Goal: Task Accomplishment & Management: Use online tool/utility

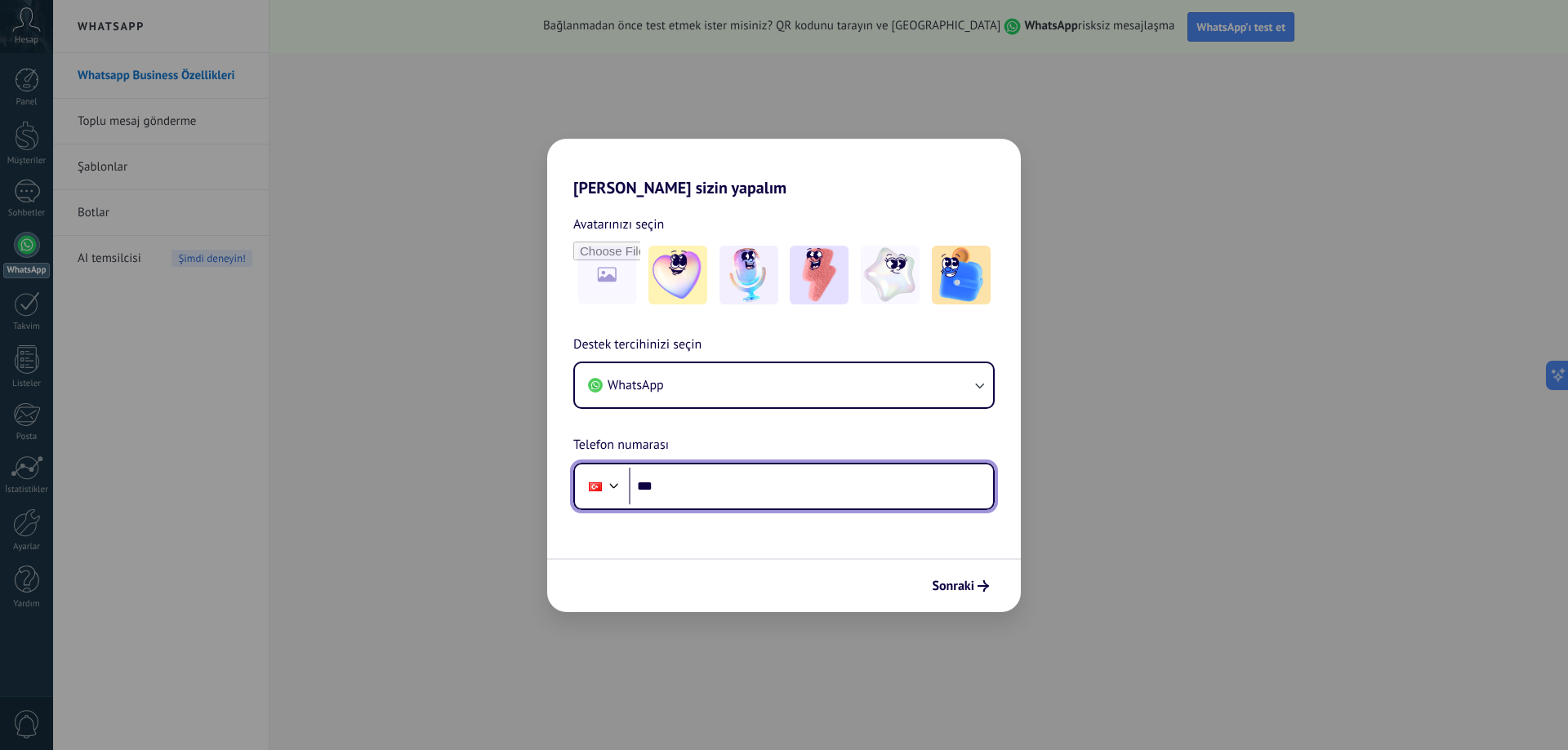
click at [788, 491] on input "***" at bounding box center [811, 486] width 364 height 38
type input "**********"
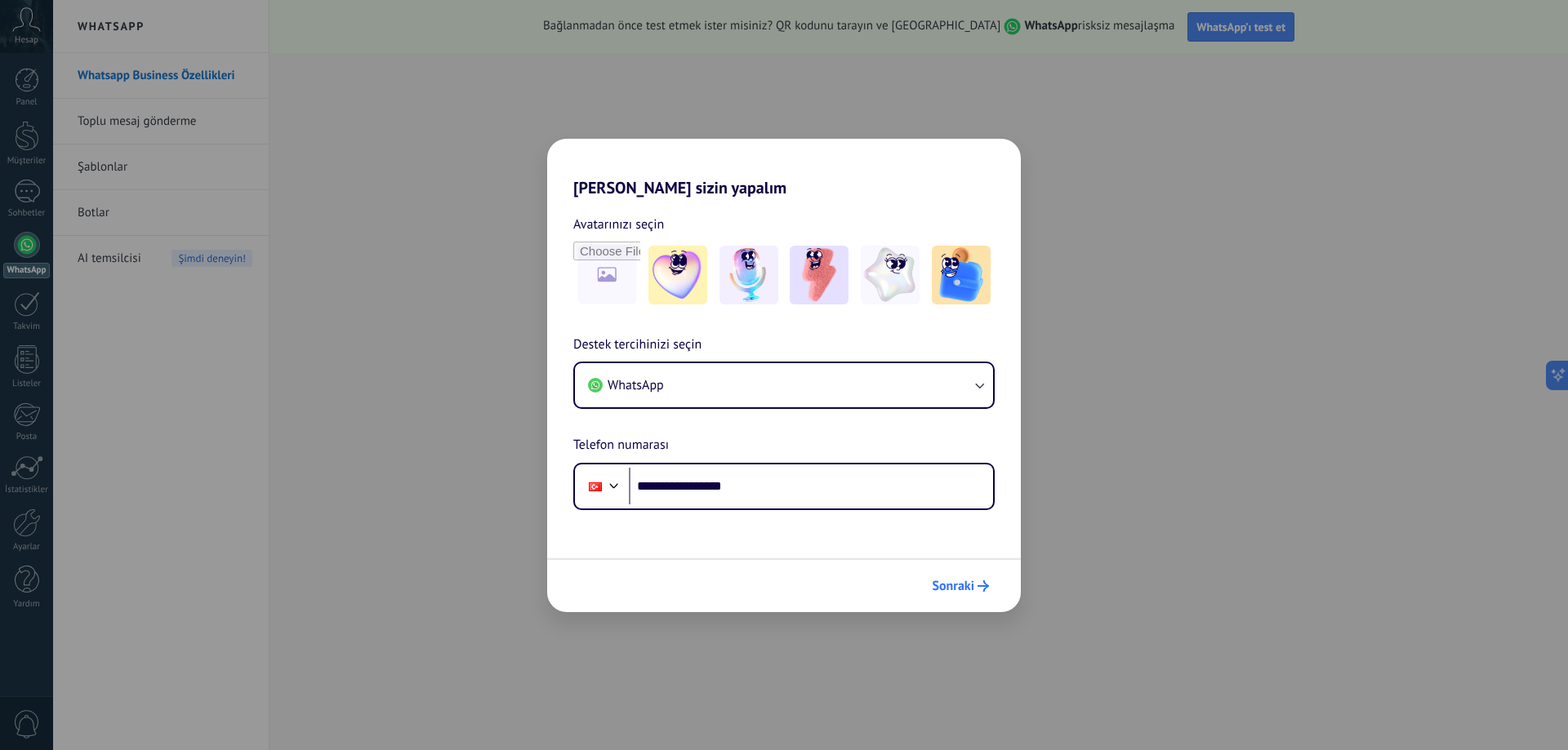
click at [972, 589] on span "Sonraki" at bounding box center [953, 586] width 42 height 11
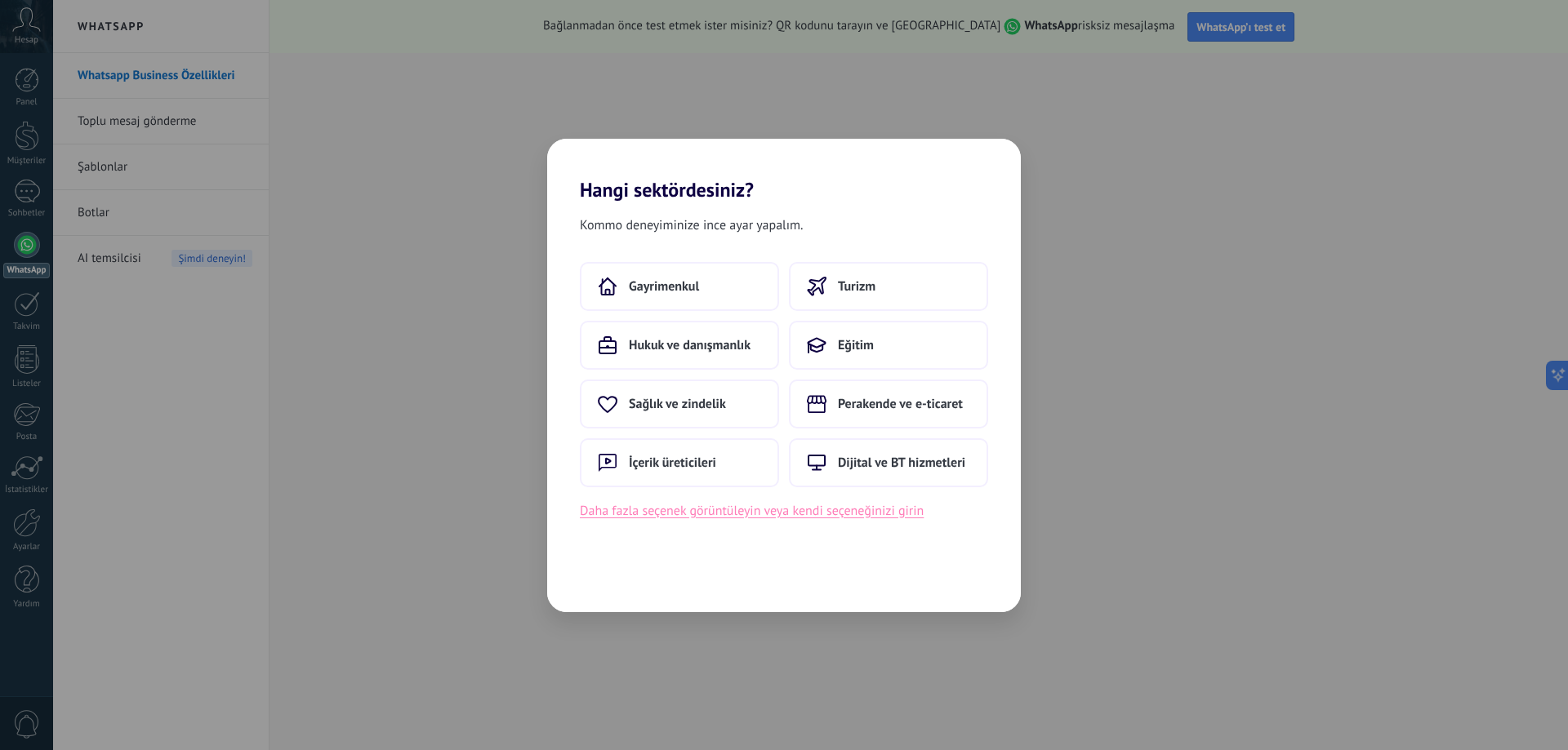
click at [883, 508] on button "Daha fazla seçenek görüntüleyin veya kendi seçeneğinizi girin" at bounding box center [751, 511] width 344 height 21
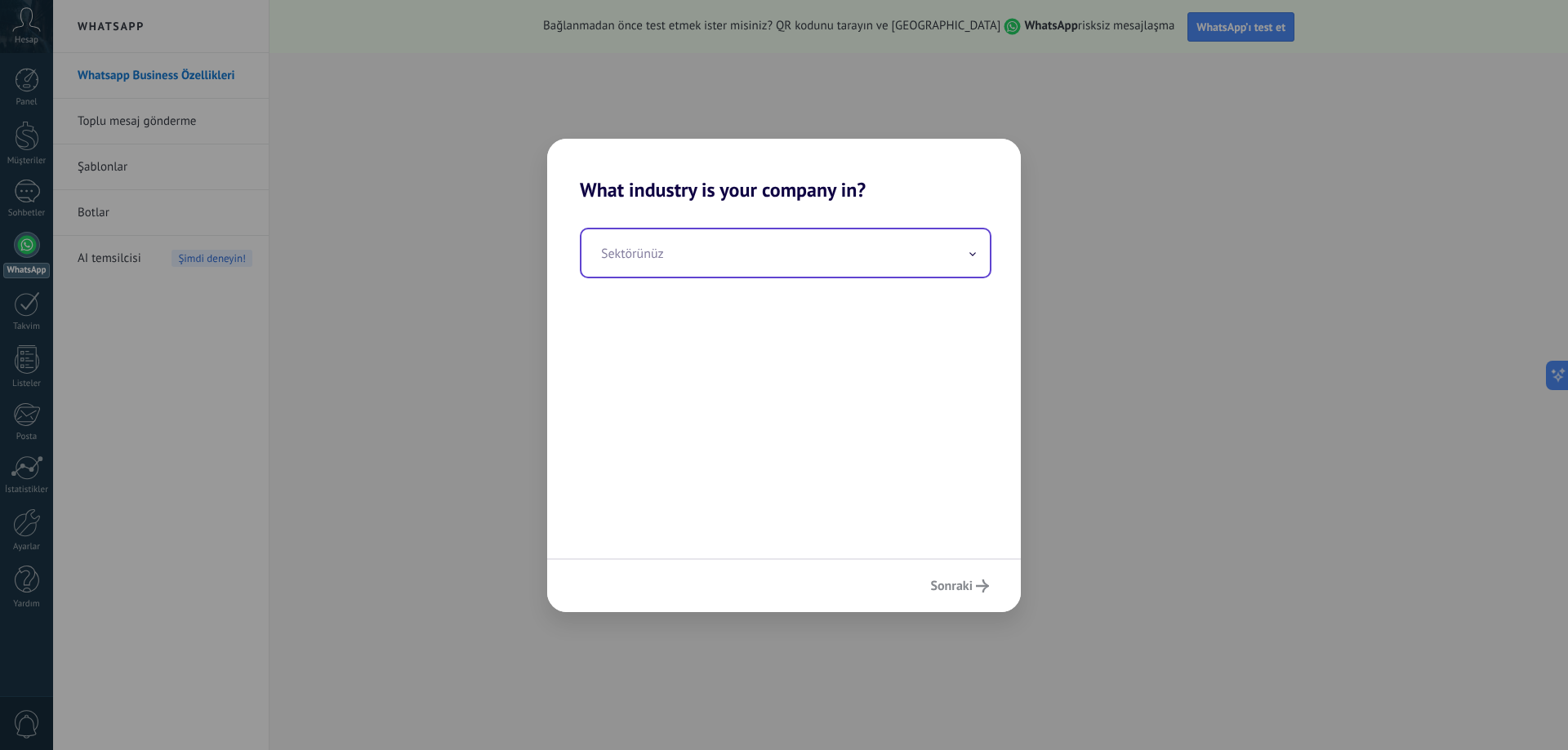
click at [977, 253] on input "text" at bounding box center [786, 254] width 408 height 48
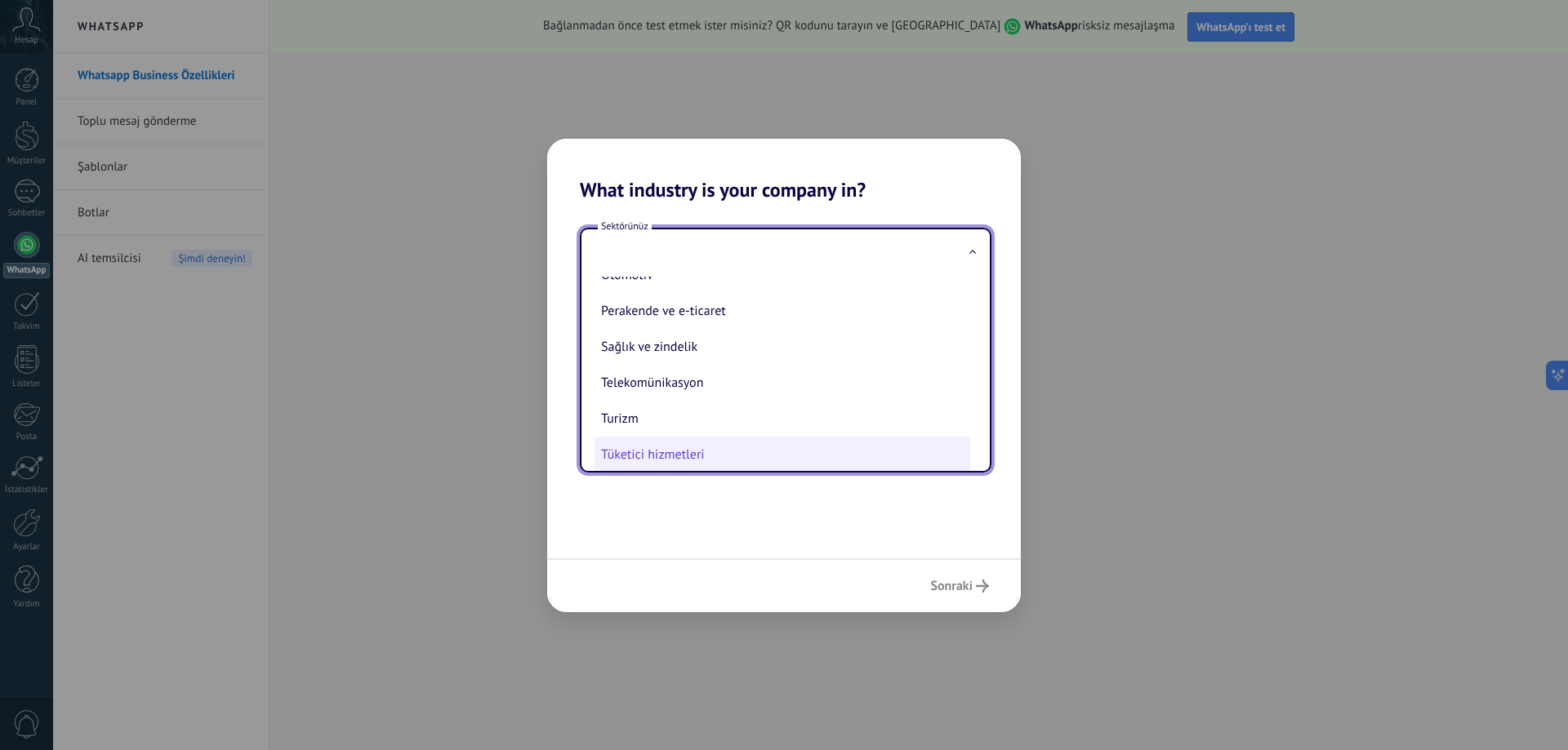
scroll to position [188, 0]
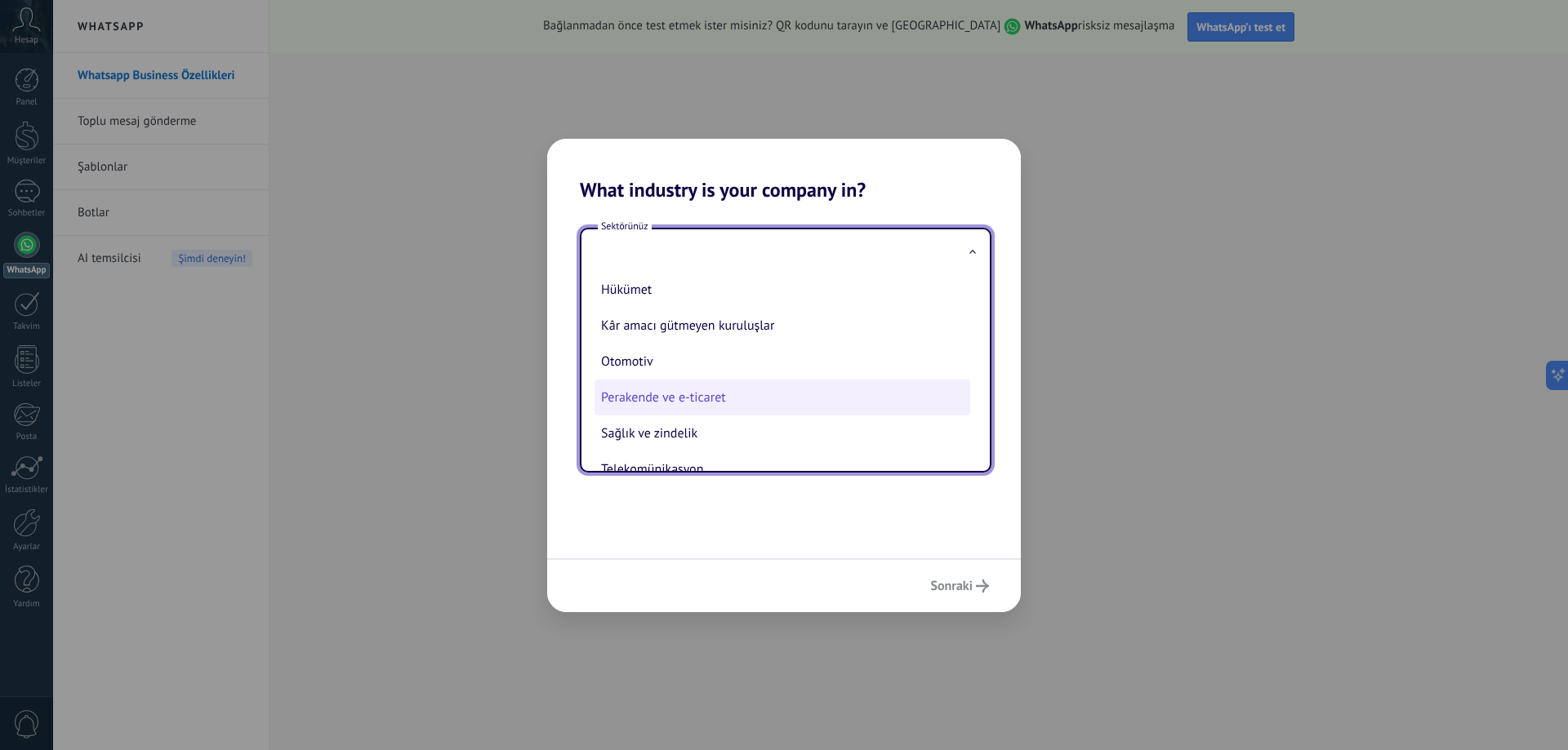
click at [862, 399] on li "Perakende ve e-ticaret" at bounding box center [782, 398] width 376 height 36
type input "**********"
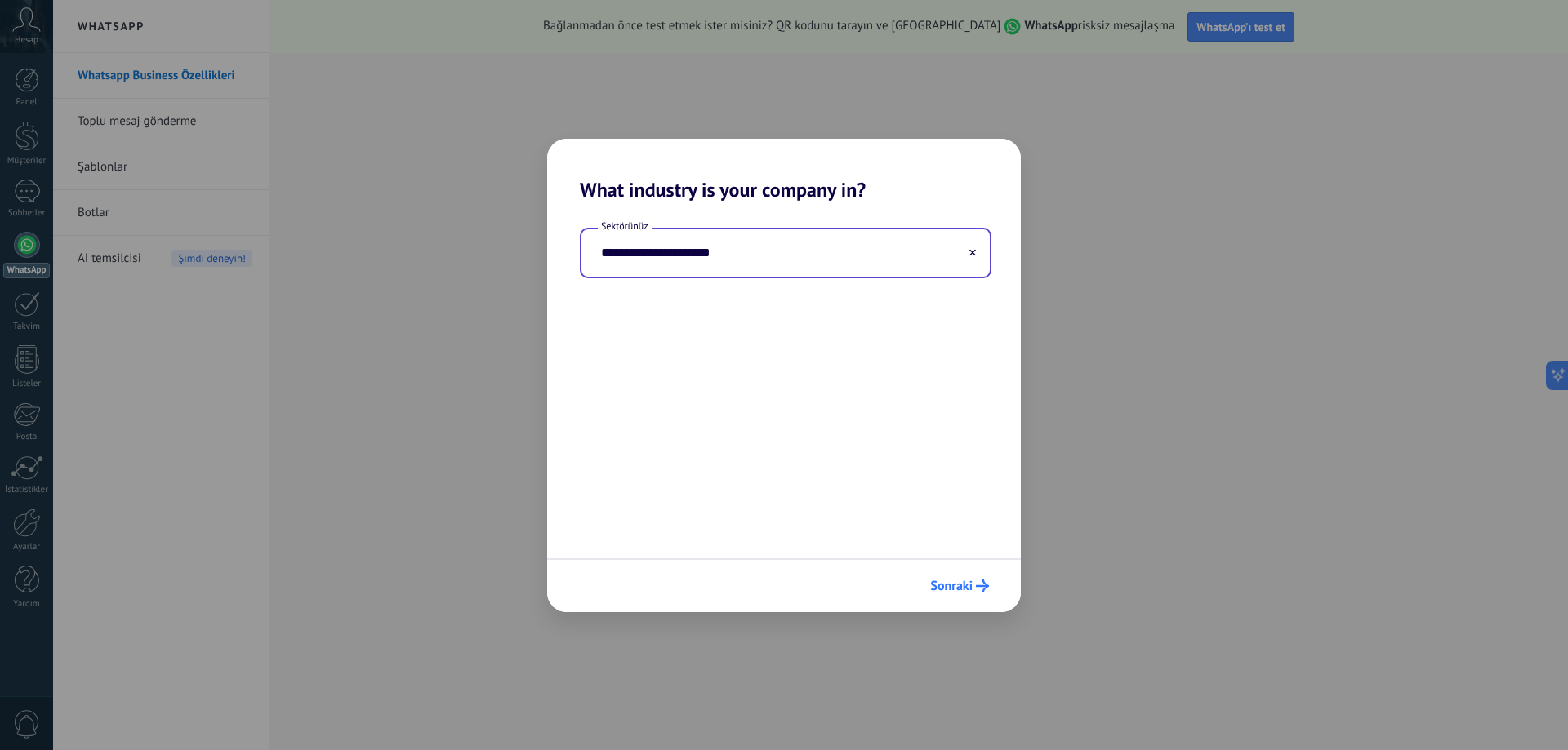
click at [981, 590] on icon "submit" at bounding box center [982, 586] width 13 height 13
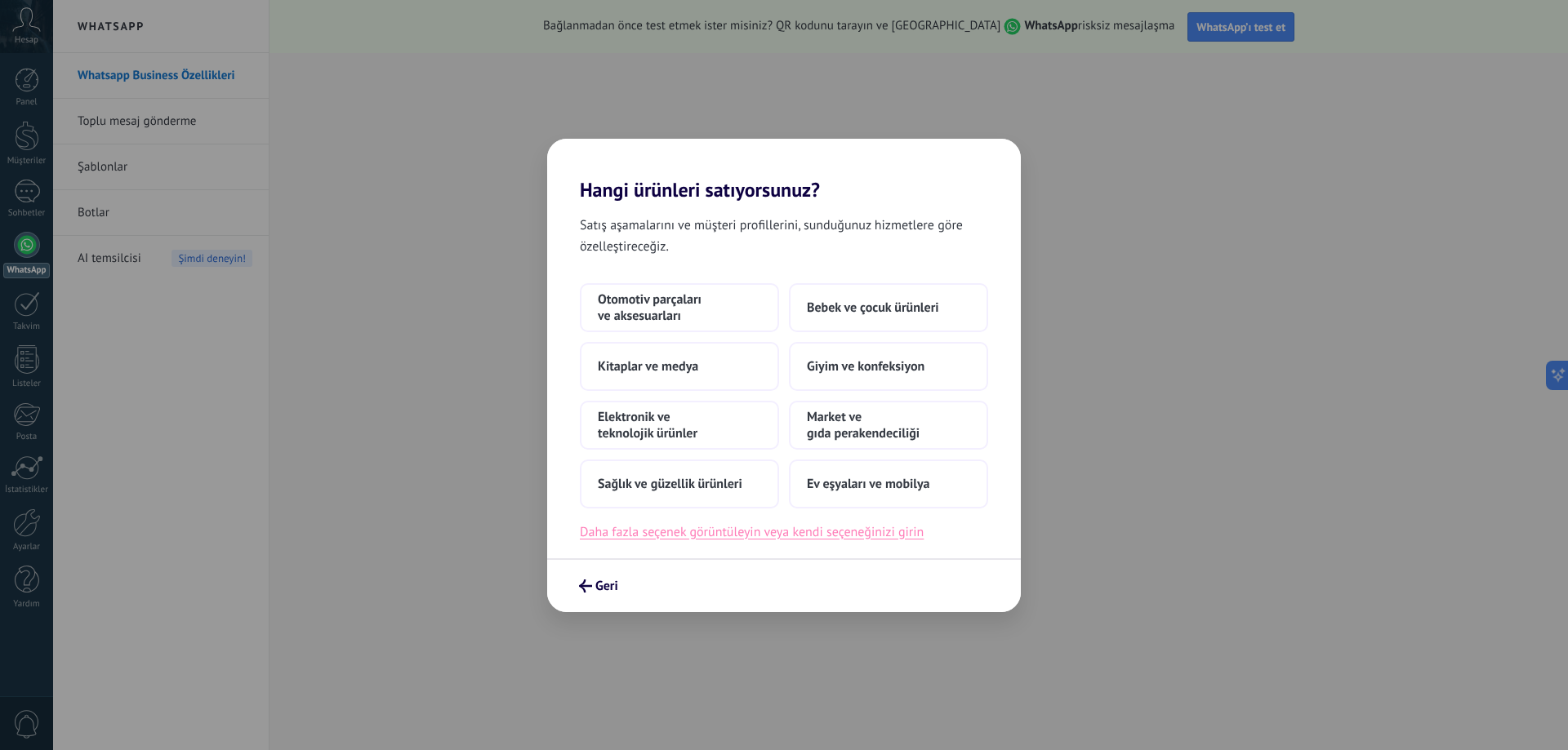
click at [885, 532] on button "Daha fazla seçenek görüntüleyin veya kendi seçeneğinizi girin" at bounding box center [751, 532] width 344 height 21
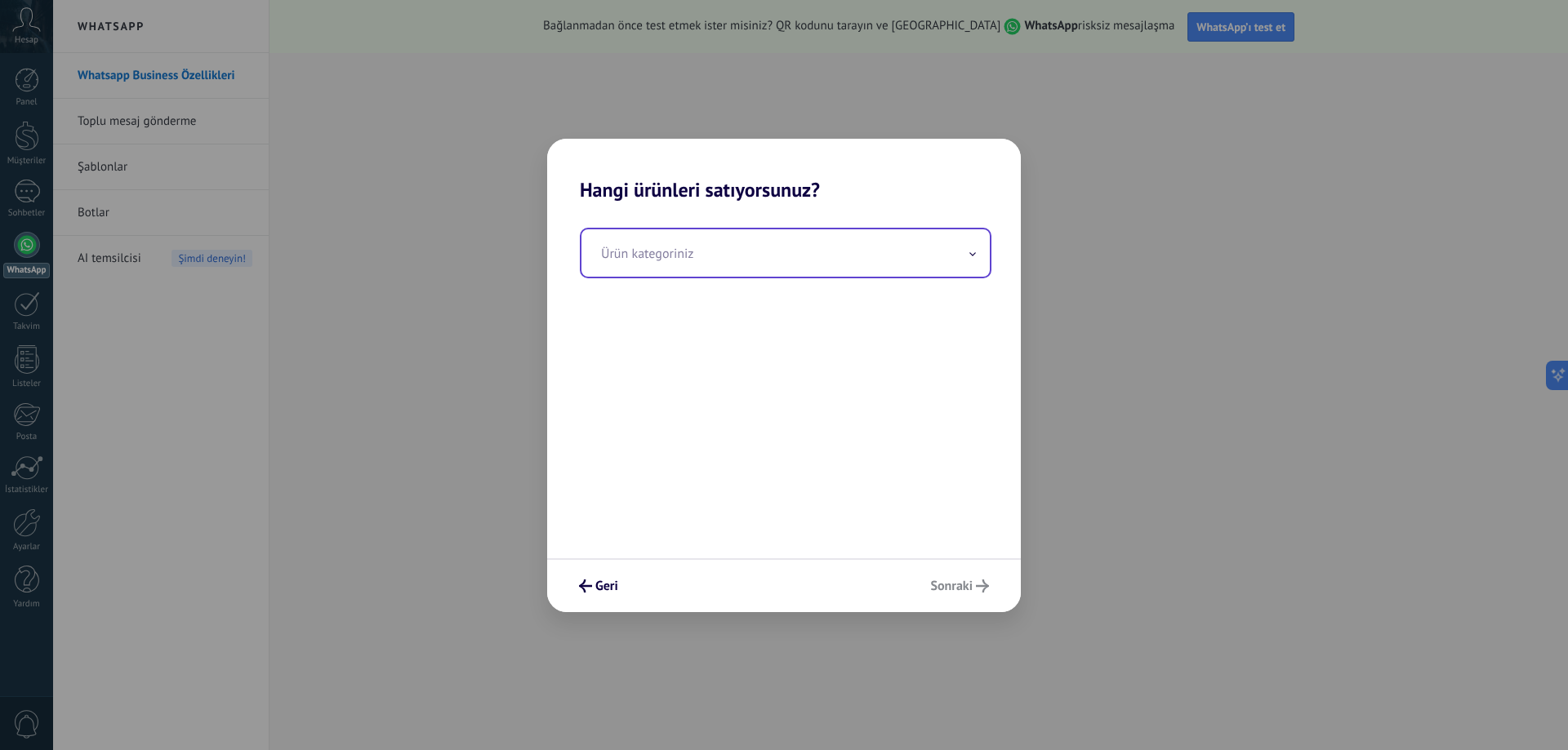
click at [617, 256] on input "text" at bounding box center [786, 254] width 408 height 48
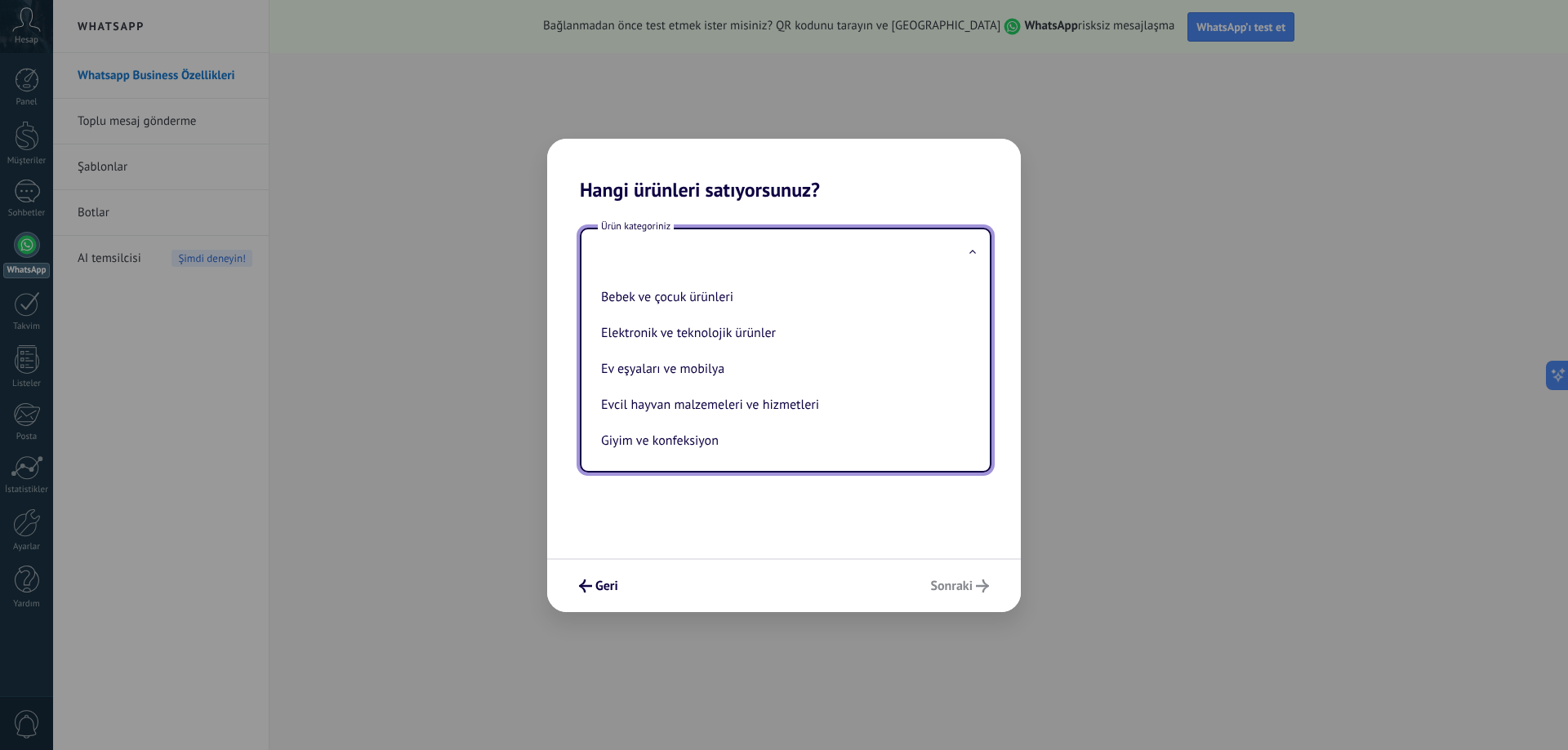
scroll to position [0, 0]
click at [589, 580] on icon "submit" at bounding box center [585, 586] width 13 height 13
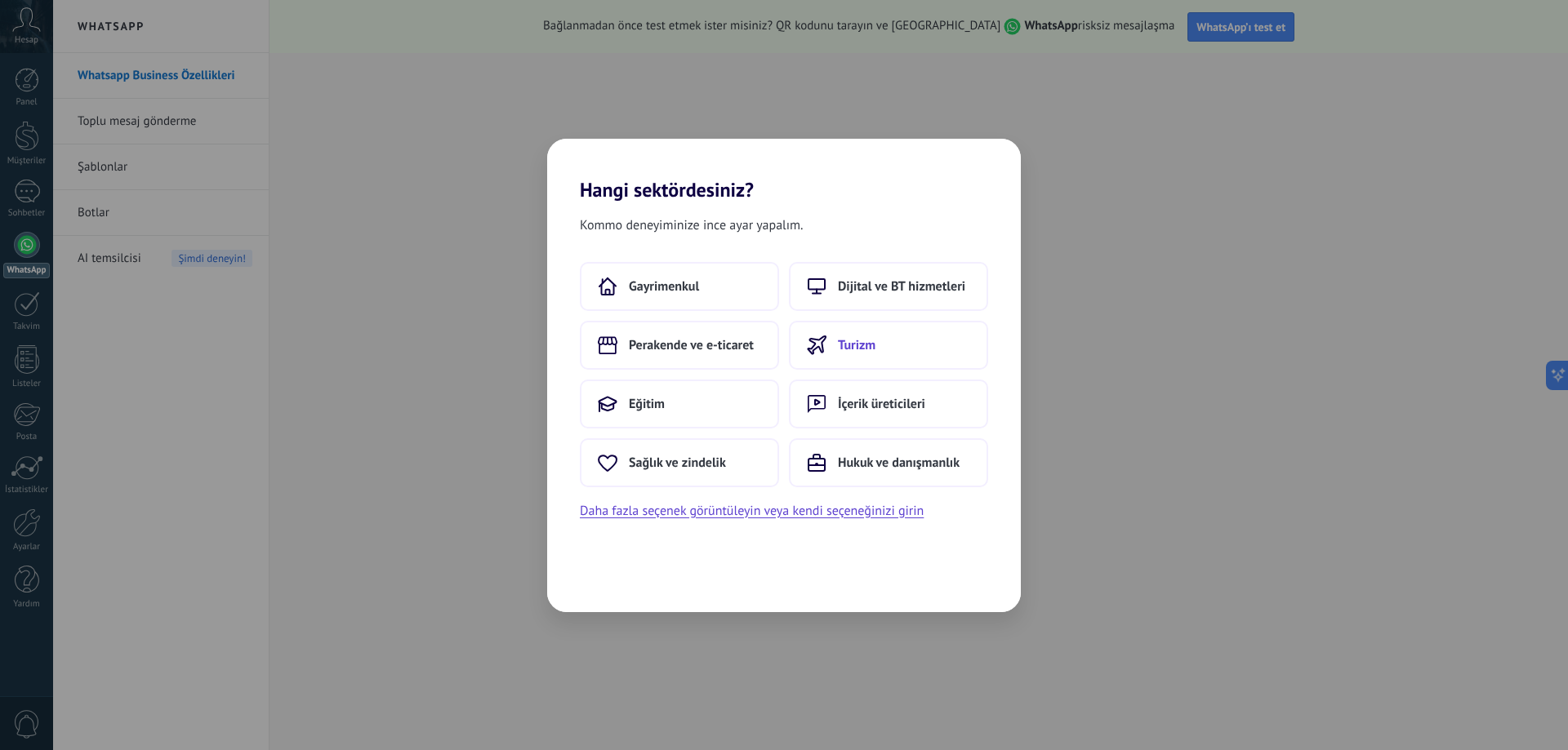
click at [875, 345] on span "Turizm" at bounding box center [856, 345] width 38 height 16
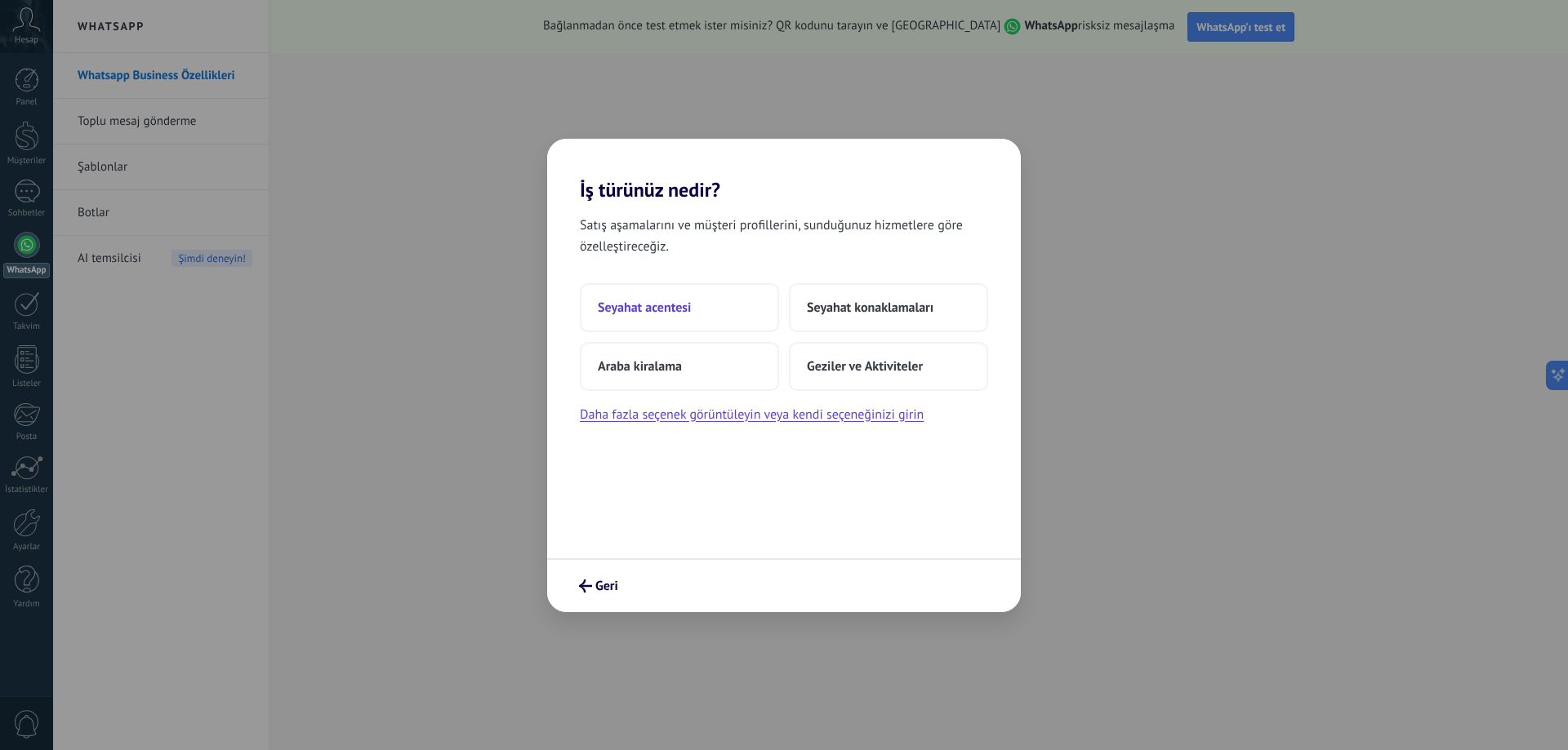
click at [660, 311] on span "Seyahat acentesi" at bounding box center [643, 307] width 93 height 16
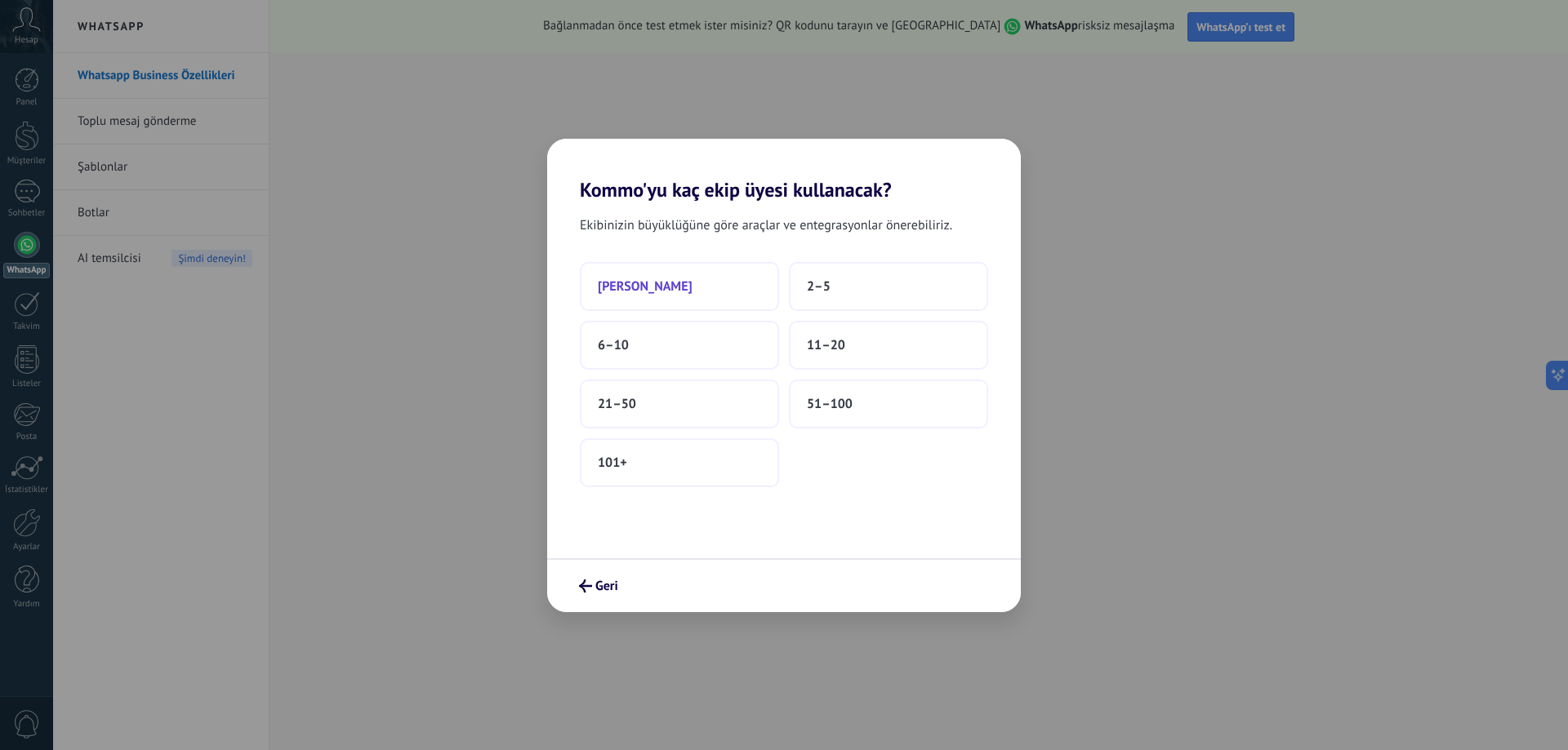
click at [706, 289] on button "[PERSON_NAME]" at bounding box center [679, 286] width 199 height 49
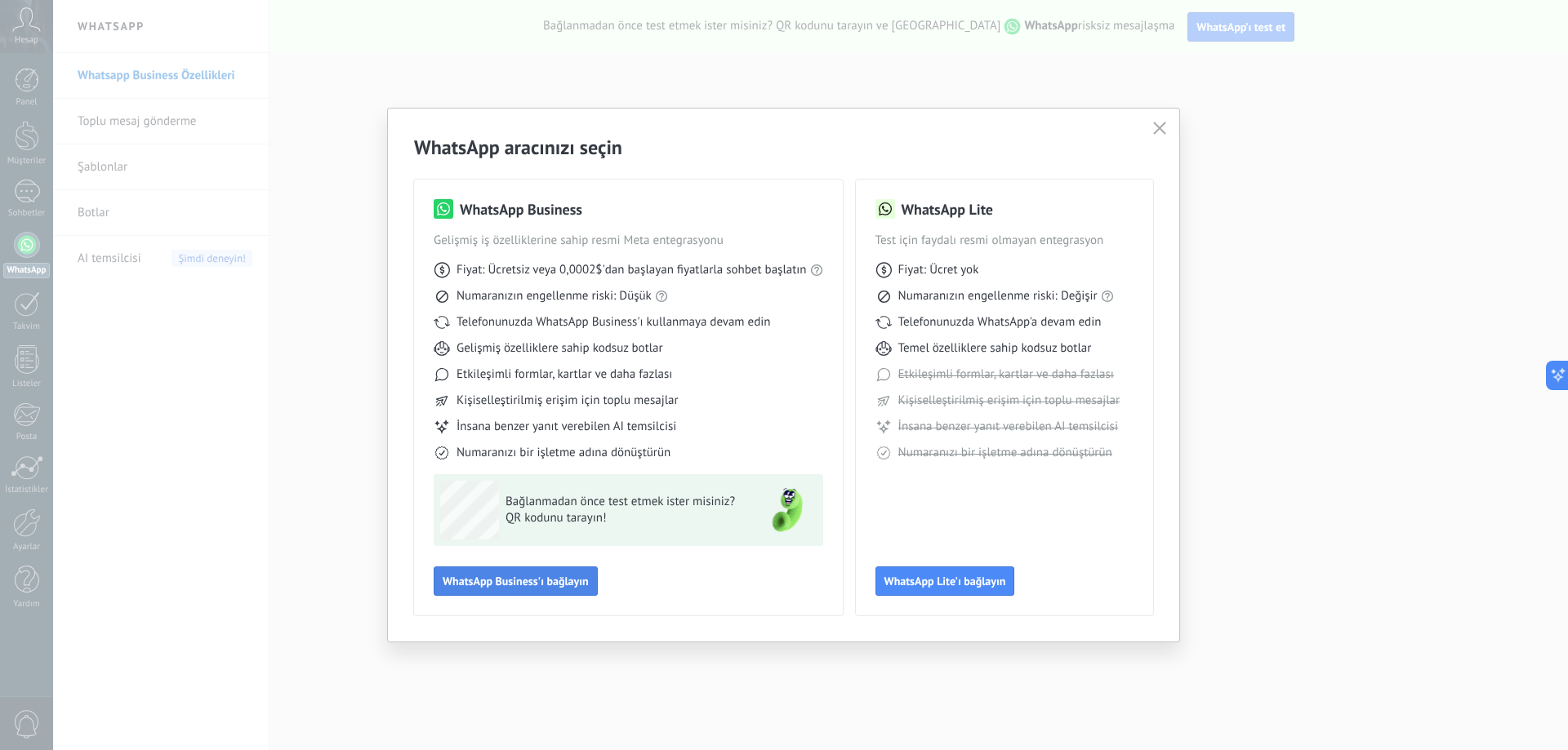
click at [548, 580] on span "WhatsApp Business'ı bağlayın" at bounding box center [515, 580] width 146 height 11
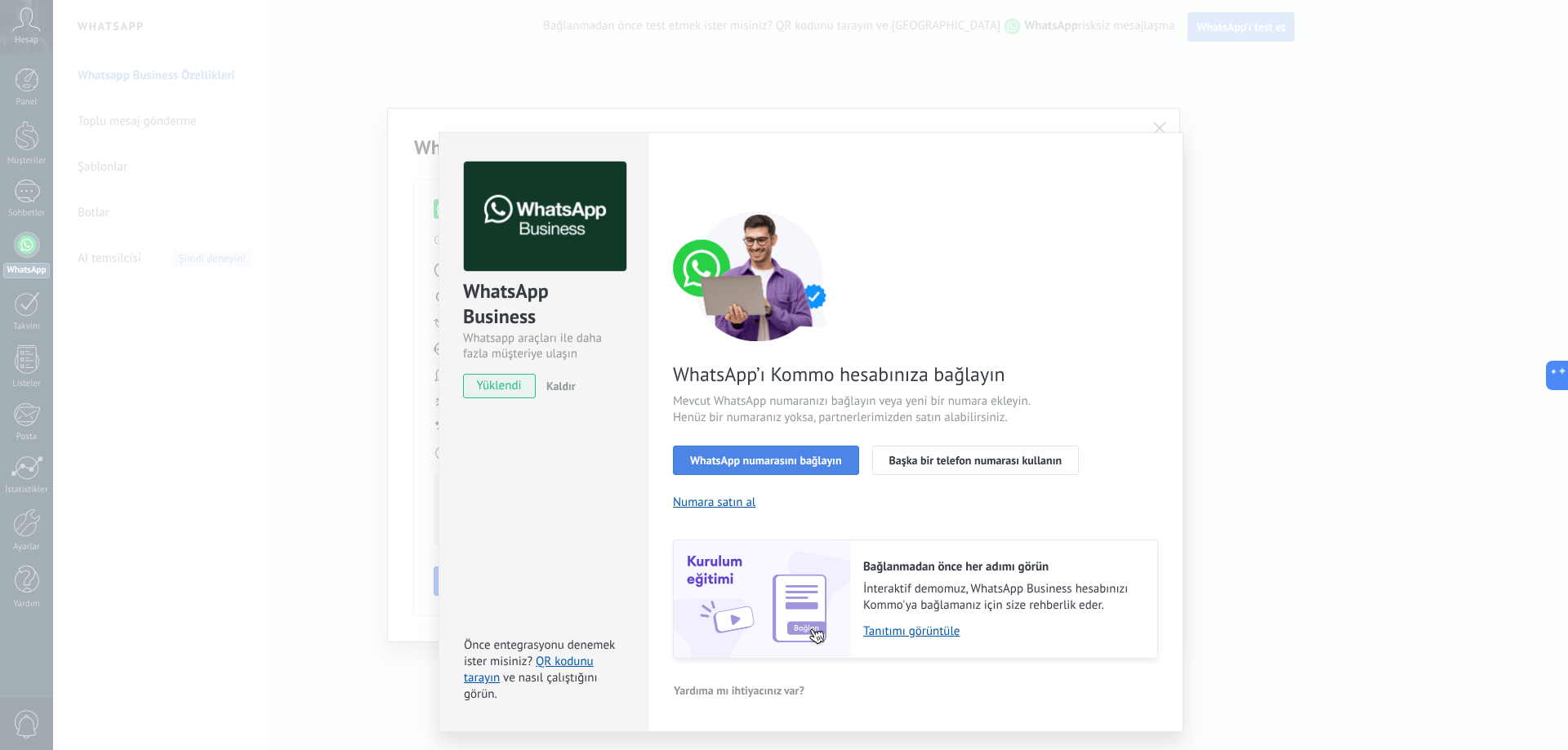
click at [792, 458] on span "WhatsApp numarasını bağlayın" at bounding box center [766, 460] width 152 height 11
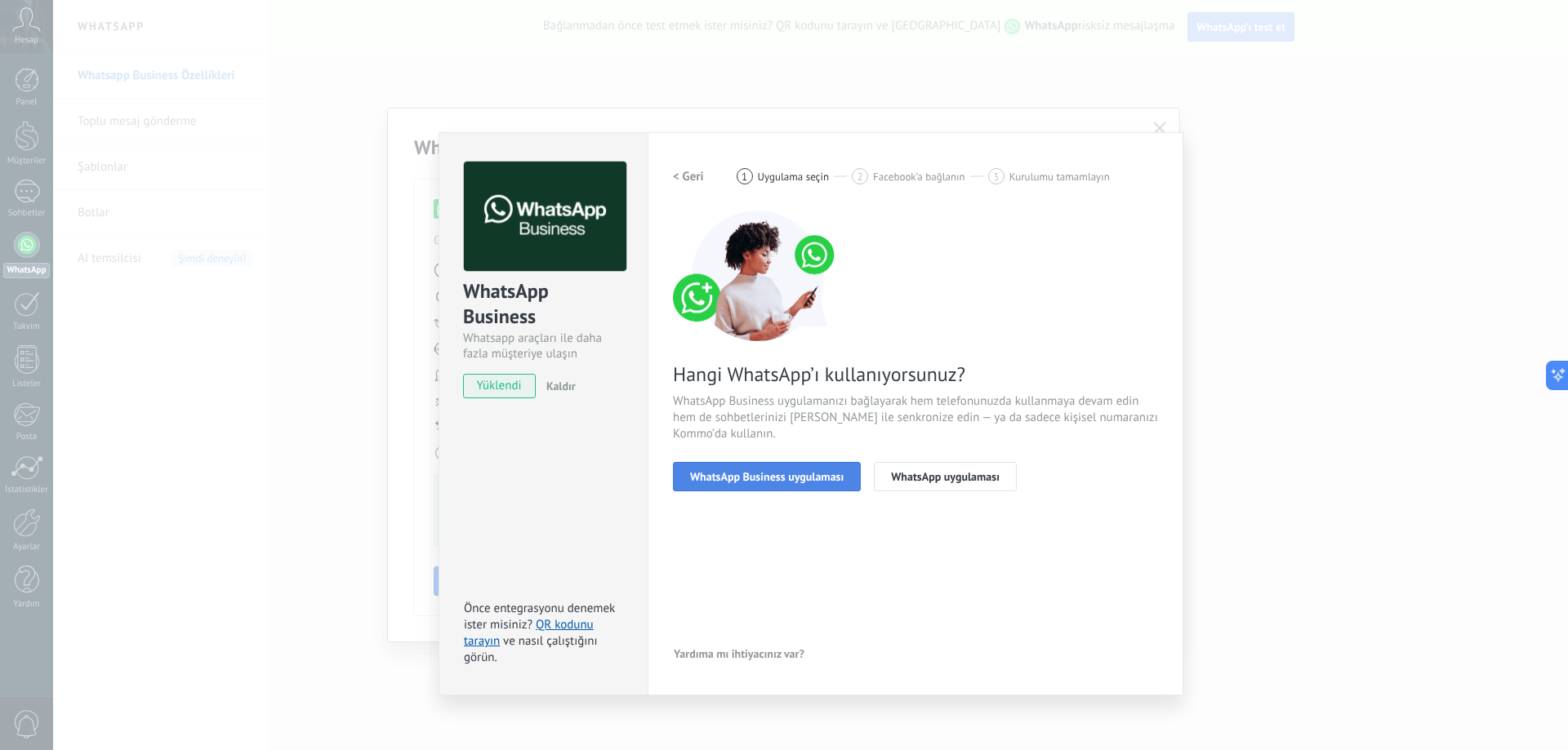
click at [792, 477] on span "WhatsApp Business uygulaması" at bounding box center [767, 476] width 154 height 11
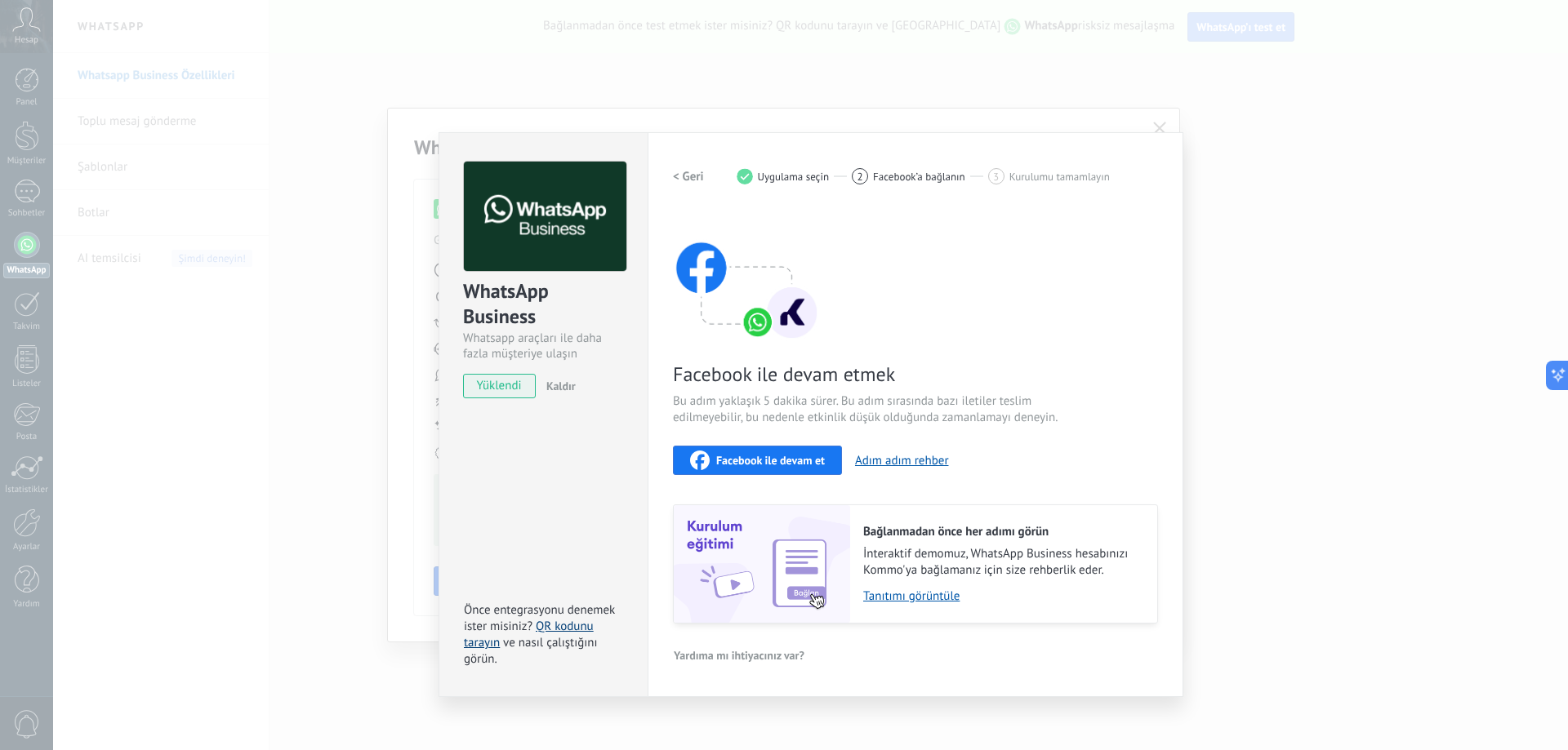
click at [565, 624] on link "QR kodunu tarayın" at bounding box center [529, 634] width 130 height 32
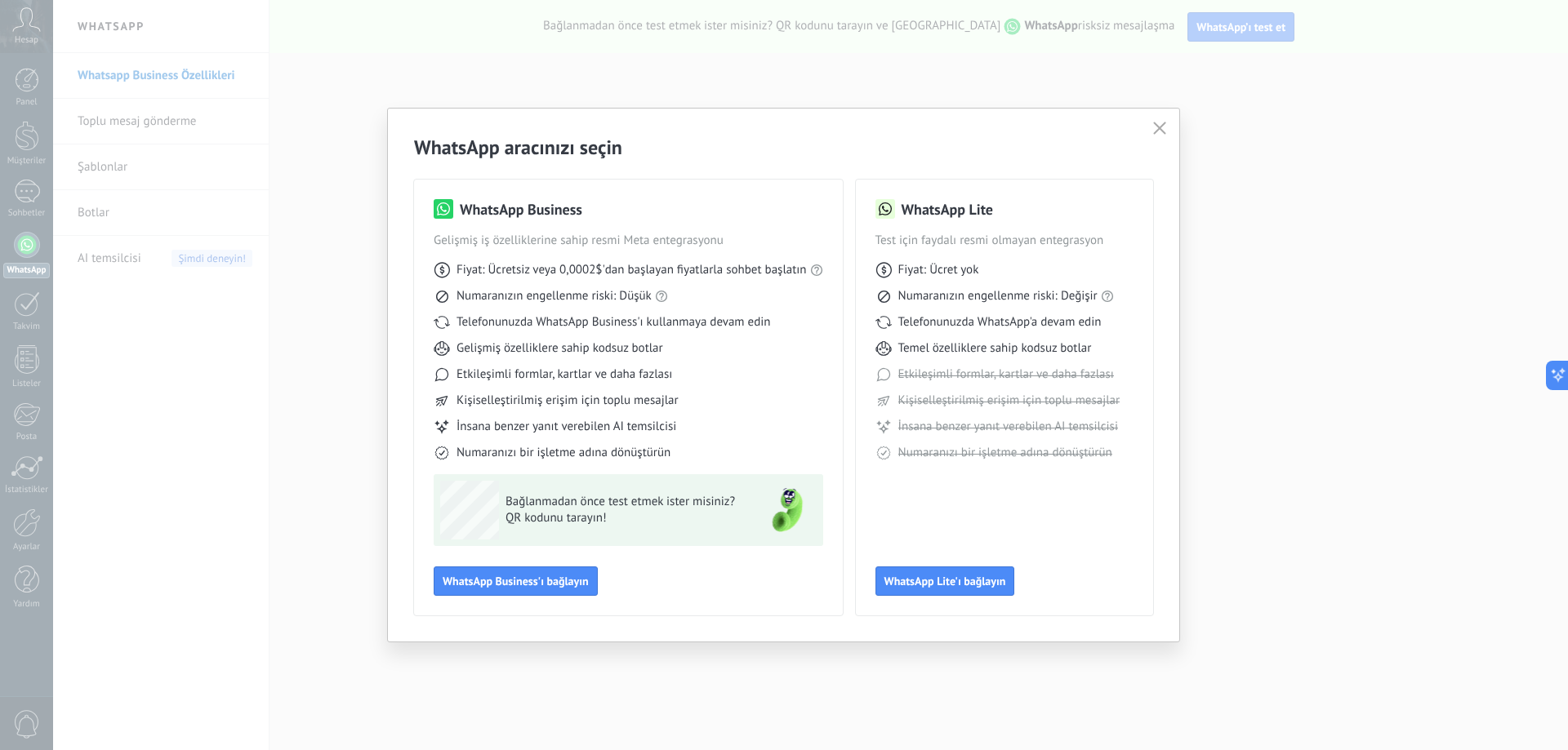
click at [1154, 133] on icon "button" at bounding box center [1160, 128] width 13 height 13
